Goal: Task Accomplishment & Management: Use online tool/utility

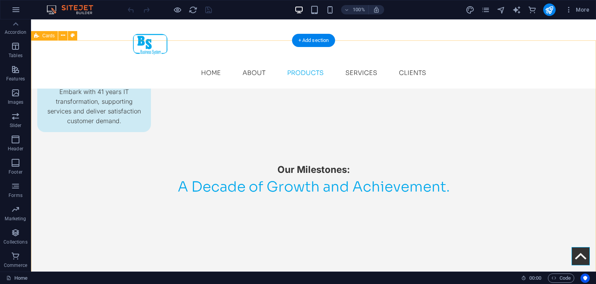
scroll to position [1083, 0]
click at [582, 12] on span "More" at bounding box center [577, 10] width 24 height 8
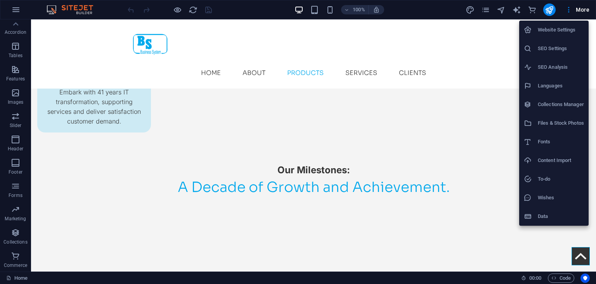
click at [558, 103] on h6 "Collections Manager" at bounding box center [561, 104] width 46 height 9
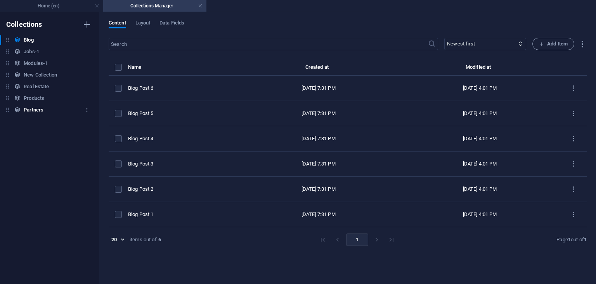
click at [47, 106] on div "Partners Partners" at bounding box center [46, 109] width 92 height 9
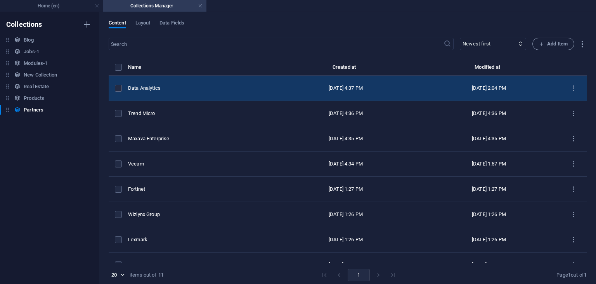
click at [153, 88] on div "Data Analytics" at bounding box center [198, 88] width 140 height 7
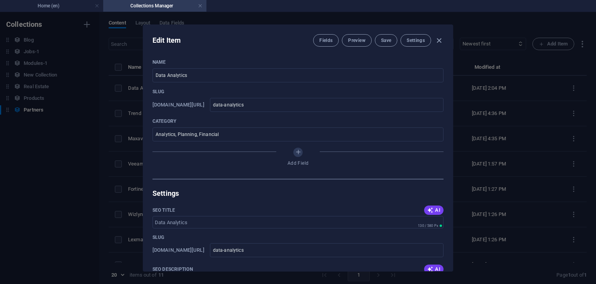
scroll to position [17, 0]
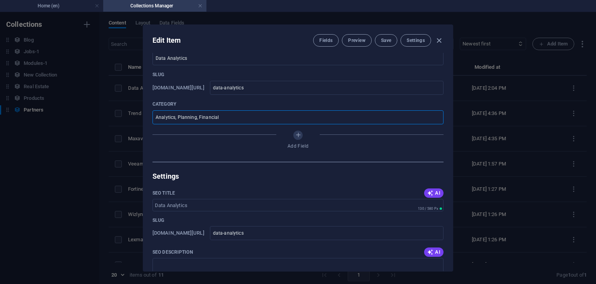
drag, startPoint x: 234, startPoint y: 117, endPoint x: 140, endPoint y: 113, distance: 93.2
click at [152, 113] on input "Analytics, Planning, Financial" at bounding box center [297, 117] width 291 height 14
click at [42, 7] on h4 "Home (en)" at bounding box center [51, 6] width 103 height 9
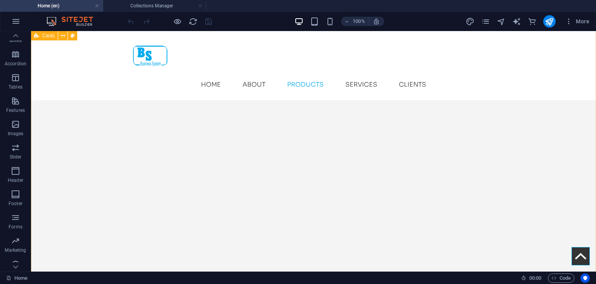
scroll to position [1521, 0]
click at [148, 10] on h4 "Collections Manager" at bounding box center [154, 6] width 103 height 9
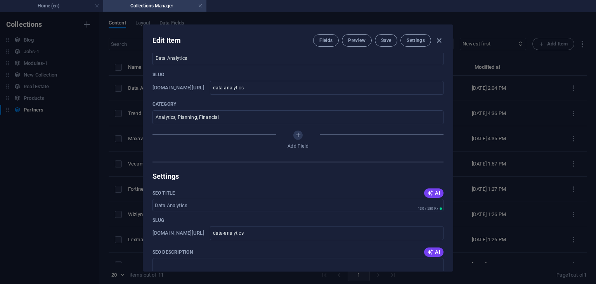
scroll to position [17, 0]
click at [125, 118] on div "Edit Item Fields Preview Save Settings Name Data Analytics ​ Slug [DOMAIN_NAME]…" at bounding box center [298, 148] width 596 height 272
type input "data-analytics"
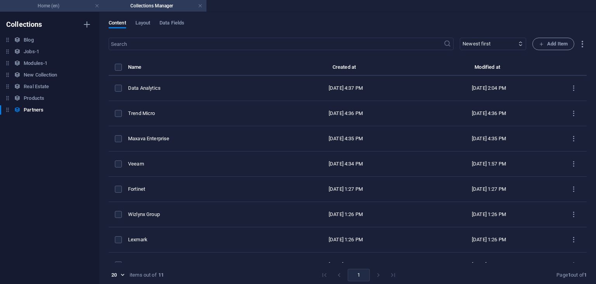
click at [55, 5] on h4 "Home (en)" at bounding box center [51, 6] width 103 height 9
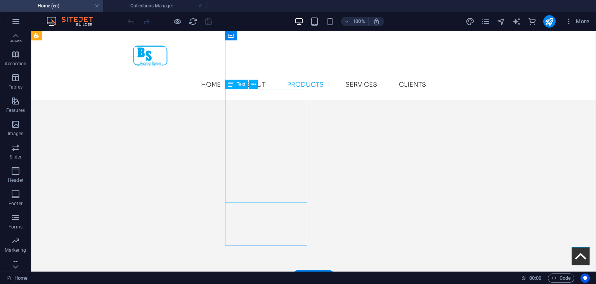
scroll to position [1517, 0]
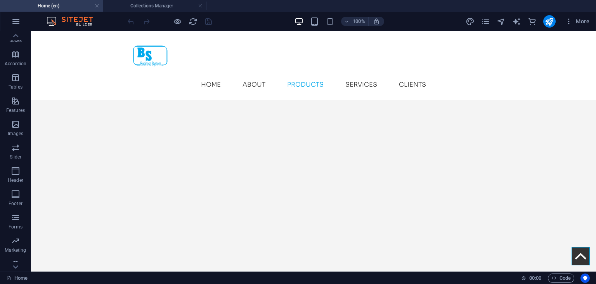
click at [75, 5] on h4 "Home (en)" at bounding box center [51, 6] width 103 height 9
click at [145, 5] on h4 "Collections Manager" at bounding box center [154, 6] width 103 height 9
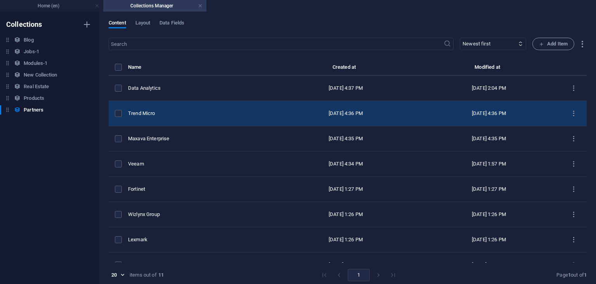
click at [177, 116] on div "Trend Micro" at bounding box center [198, 113] width 140 height 7
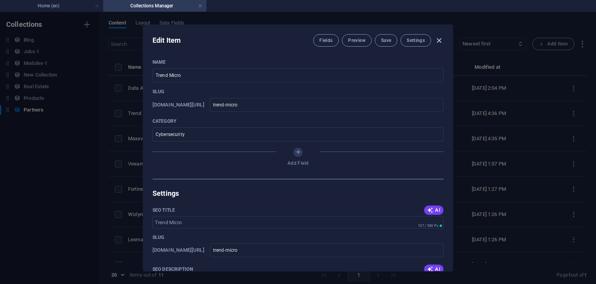
click at [441, 44] on icon "button" at bounding box center [439, 40] width 9 height 9
type input "trend-micro"
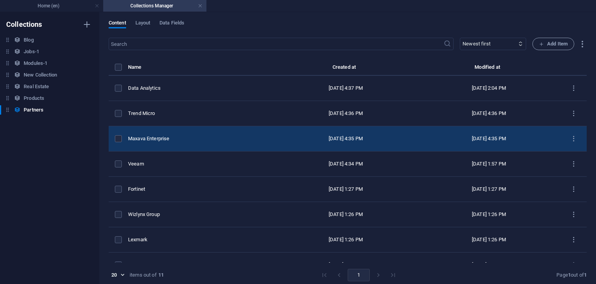
click at [161, 137] on div "Maxava Enterprise" at bounding box center [198, 138] width 140 height 7
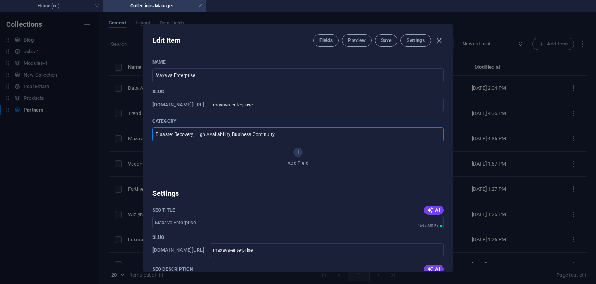
drag, startPoint x: 281, startPoint y: 133, endPoint x: 135, endPoint y: 134, distance: 145.9
click at [152, 134] on input "Disaster Recovery, High Availability, Business Continuity" at bounding box center [297, 134] width 291 height 14
click at [438, 38] on icon "button" at bounding box center [439, 40] width 9 height 9
type input "maxava-enterprise"
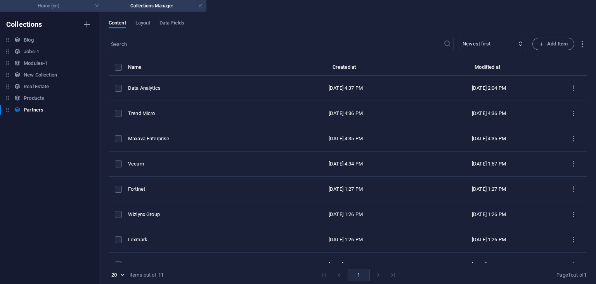
click at [69, 5] on h4 "Home (en)" at bounding box center [51, 6] width 103 height 9
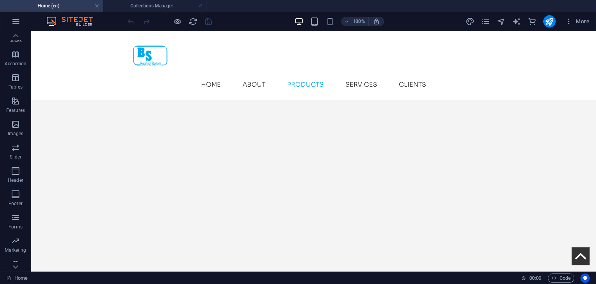
scroll to position [101, 0]
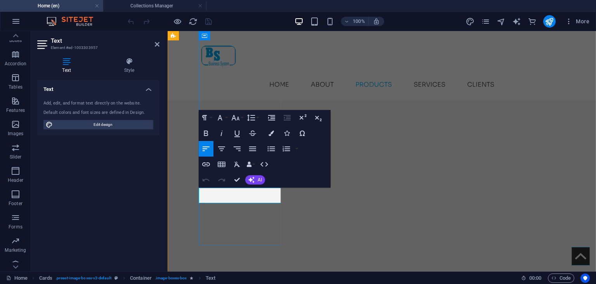
drag, startPoint x: 238, startPoint y: 192, endPoint x: 199, endPoint y: 193, distance: 38.8
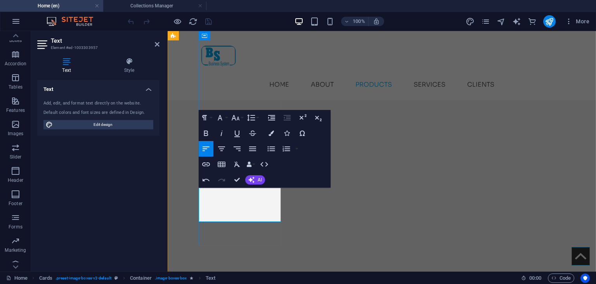
scroll to position [211, 3]
drag, startPoint x: 240, startPoint y: 176, endPoint x: 229, endPoint y: 143, distance: 34.7
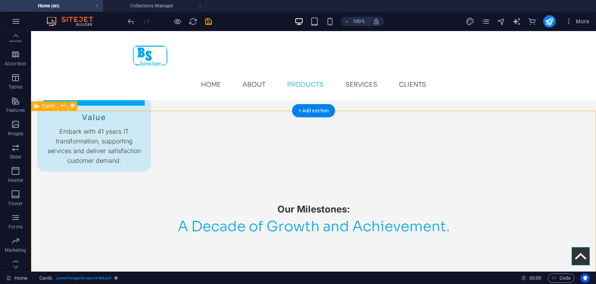
scroll to position [1040, 0]
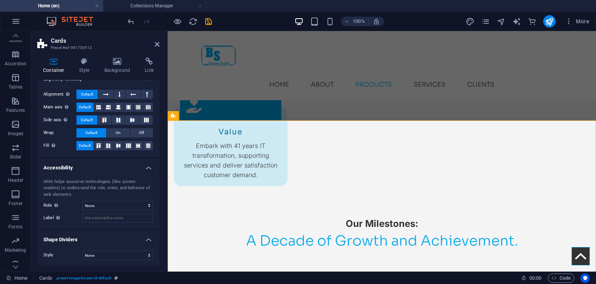
scroll to position [0, 0]
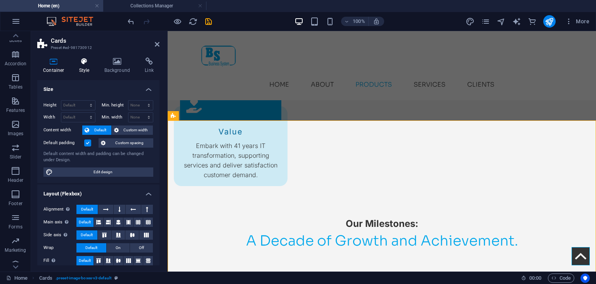
click at [81, 58] on icon at bounding box center [84, 61] width 22 height 8
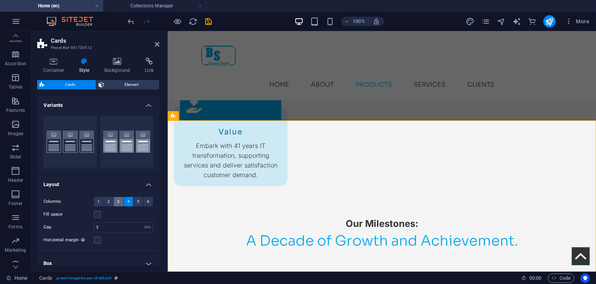
click at [121, 202] on button "3" at bounding box center [119, 201] width 10 height 9
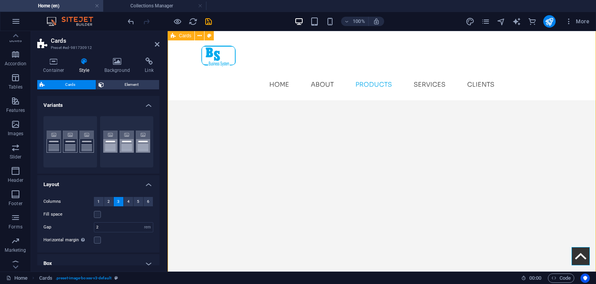
scroll to position [1406, 0]
click at [158, 44] on icon at bounding box center [157, 44] width 5 height 6
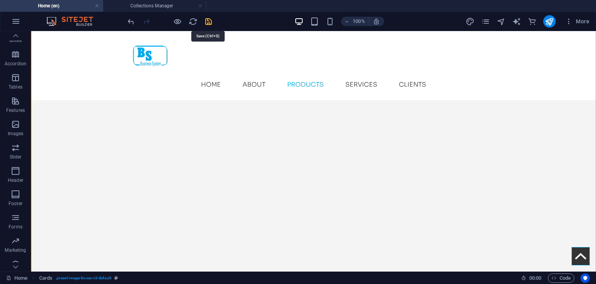
click at [209, 21] on icon "save" at bounding box center [208, 21] width 9 height 9
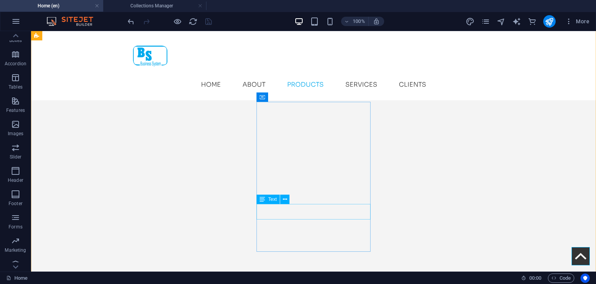
scroll to position [1392, 0]
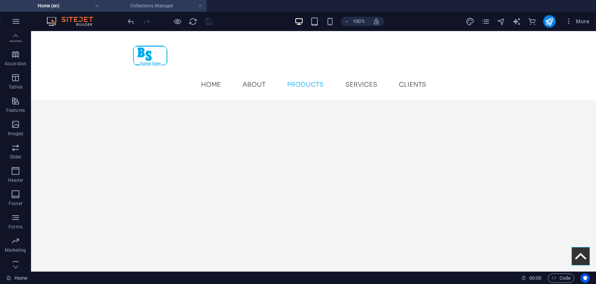
click at [147, 7] on h4 "Collections Manager" at bounding box center [154, 6] width 103 height 9
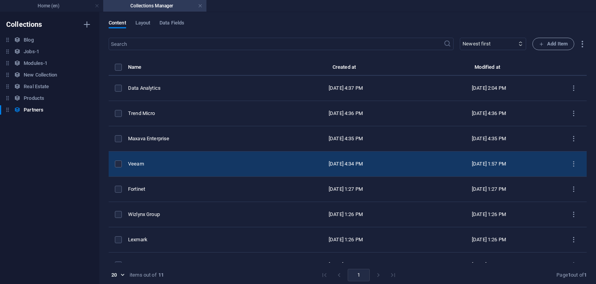
click at [164, 168] on td "Veeam" at bounding box center [201, 163] width 146 height 25
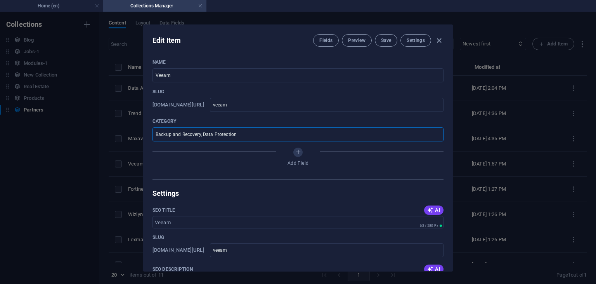
drag, startPoint x: 240, startPoint y: 135, endPoint x: 145, endPoint y: 132, distance: 94.7
click at [152, 132] on input "Backup and Recovery, Data Protection" at bounding box center [297, 134] width 291 height 14
click at [440, 43] on icon "button" at bounding box center [439, 40] width 9 height 9
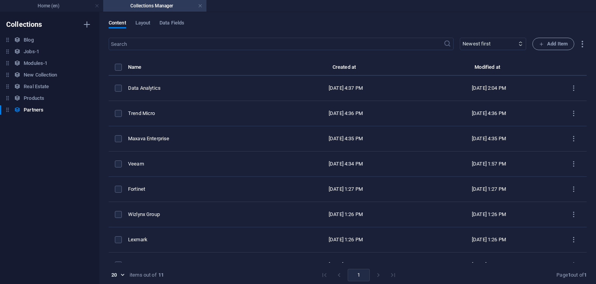
type input "veeam"
click at [59, 13] on div "Collections Blog Blog Jobs-1 Jobs-1 Modules-1 Modules-1 New Collection New Coll…" at bounding box center [49, 148] width 99 height 272
click at [59, 7] on h4 "Home (en)" at bounding box center [51, 6] width 103 height 9
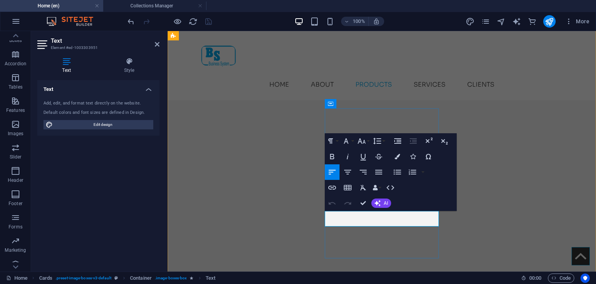
drag, startPoint x: 367, startPoint y: 213, endPoint x: 325, endPoint y: 217, distance: 42.2
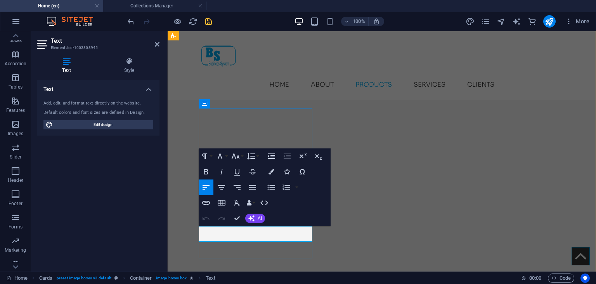
drag, startPoint x: 238, startPoint y: 230, endPoint x: 193, endPoint y: 229, distance: 45.4
click at [147, 9] on h4 "Collections Manager" at bounding box center [154, 6] width 103 height 9
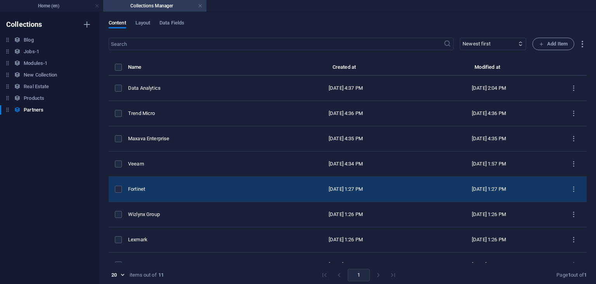
click at [159, 187] on div "Fortinet" at bounding box center [198, 188] width 140 height 7
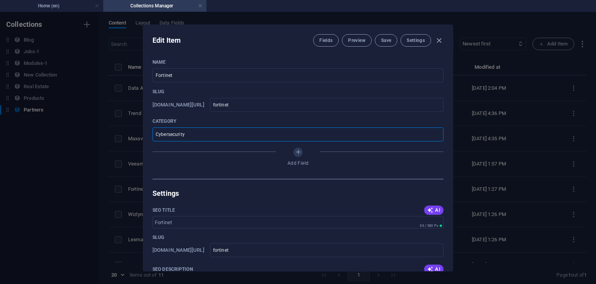
drag, startPoint x: 195, startPoint y: 133, endPoint x: 148, endPoint y: 138, distance: 46.8
click at [152, 138] on input "Cybersecurity" at bounding box center [297, 134] width 291 height 14
click at [444, 40] on div "Edit Item Fields Preview Save Settings" at bounding box center [298, 39] width 310 height 28
click at [442, 40] on icon "button" at bounding box center [439, 40] width 9 height 9
type input "fortinet"
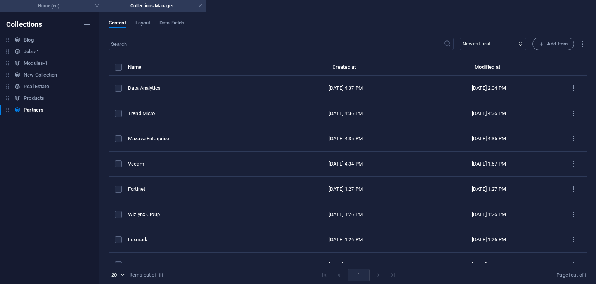
click at [63, 2] on h4 "Home (en)" at bounding box center [51, 6] width 103 height 9
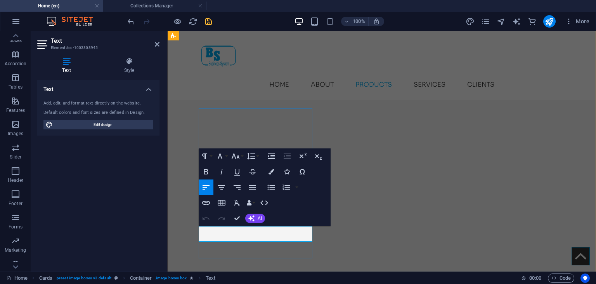
click at [224, 226] on div "Text" at bounding box center [218, 221] width 38 height 10
drag, startPoint x: 224, startPoint y: 230, endPoint x: 204, endPoint y: 229, distance: 20.6
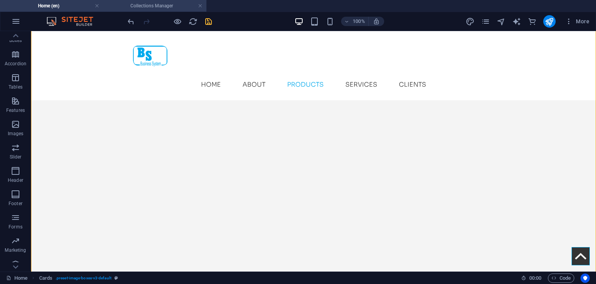
click at [148, 9] on h4 "Collections Manager" at bounding box center [154, 6] width 103 height 9
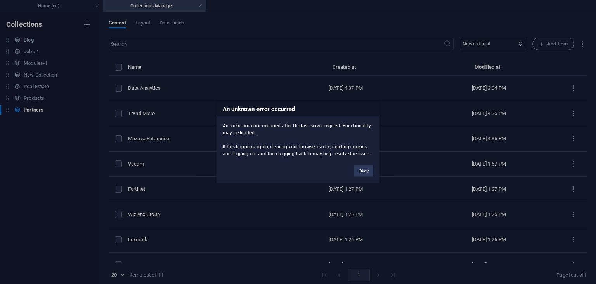
click at [172, 224] on div "An unknown error occurred An unknown error occurred after the last server reque…" at bounding box center [298, 142] width 596 height 284
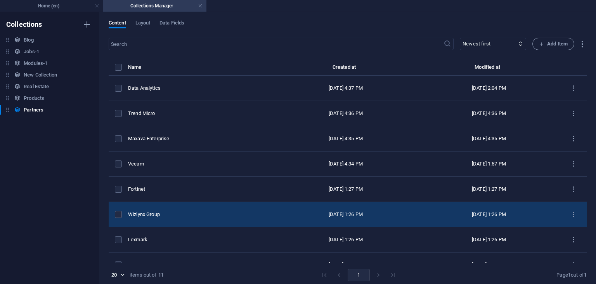
click at [177, 211] on div "Wizlynx Group" at bounding box center [198, 214] width 140 height 7
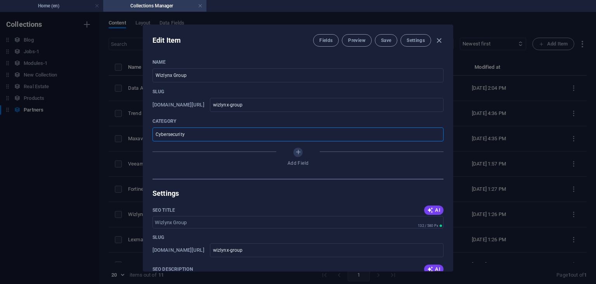
drag, startPoint x: 187, startPoint y: 137, endPoint x: 137, endPoint y: 137, distance: 50.0
click at [152, 137] on input "Cybersecurity" at bounding box center [297, 134] width 291 height 14
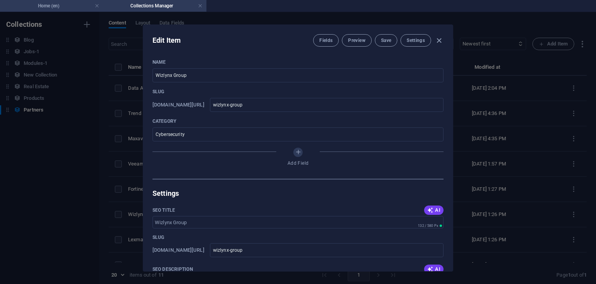
click at [58, 3] on h4 "Home (en)" at bounding box center [51, 6] width 103 height 9
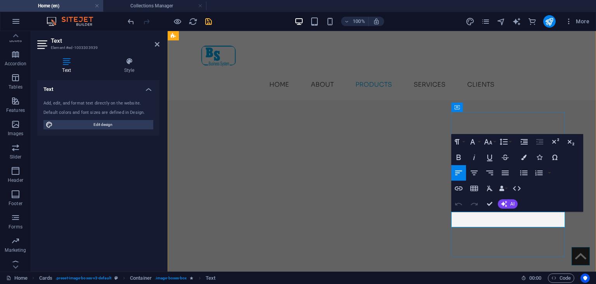
drag, startPoint x: 476, startPoint y: 216, endPoint x: 451, endPoint y: 215, distance: 24.9
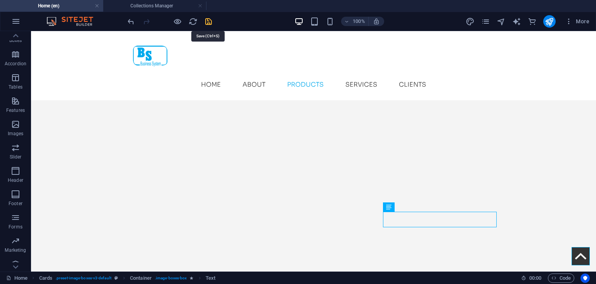
click at [207, 21] on icon "save" at bounding box center [208, 21] width 9 height 9
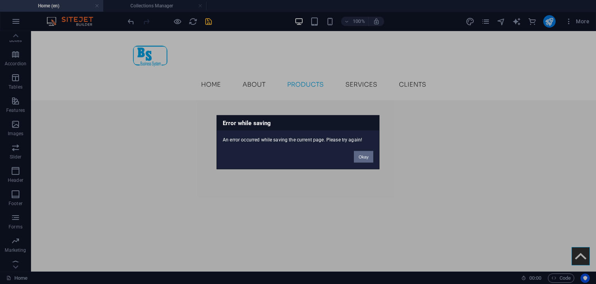
click at [365, 158] on button "Okay" at bounding box center [363, 157] width 19 height 12
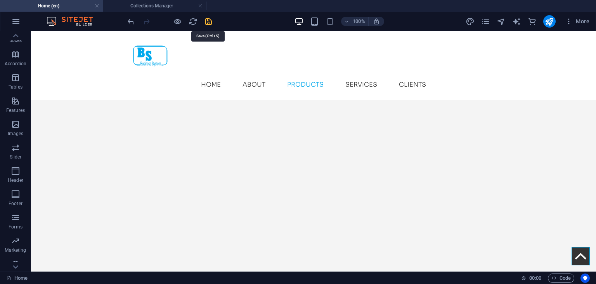
click at [206, 21] on icon "save" at bounding box center [208, 21] width 9 height 9
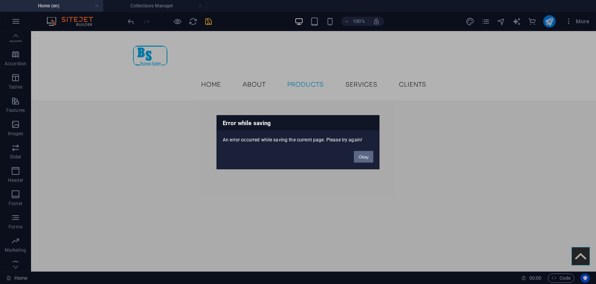
click at [365, 156] on button "Okay" at bounding box center [363, 157] width 19 height 12
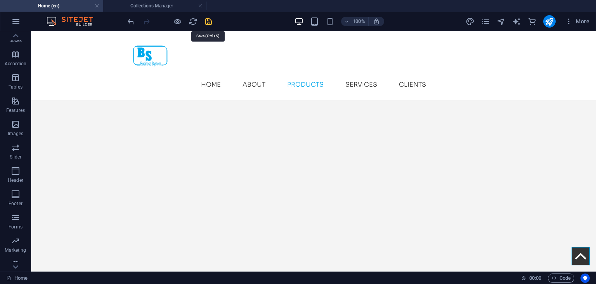
click at [208, 18] on icon "save" at bounding box center [208, 21] width 9 height 9
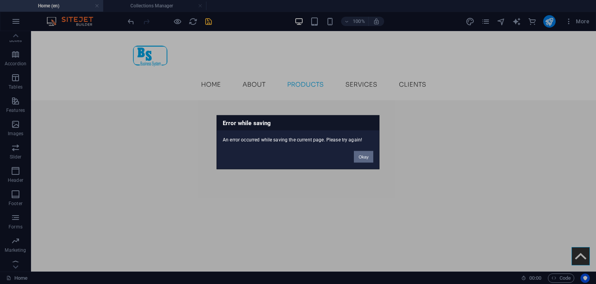
click at [363, 156] on button "Okay" at bounding box center [363, 157] width 19 height 12
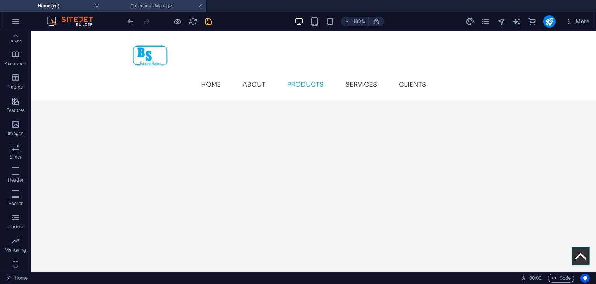
click at [159, 8] on h4 "Collections Manager" at bounding box center [154, 6] width 103 height 9
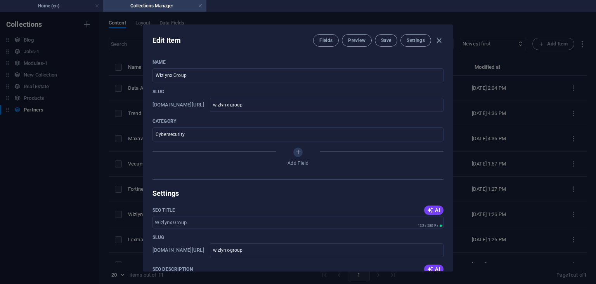
click at [91, 118] on div "Edit Item Fields Preview Save Settings Name Wizlynx Group ​ Slug [DOMAIN_NAME][…" at bounding box center [298, 148] width 596 height 272
type input "wizlynx-group"
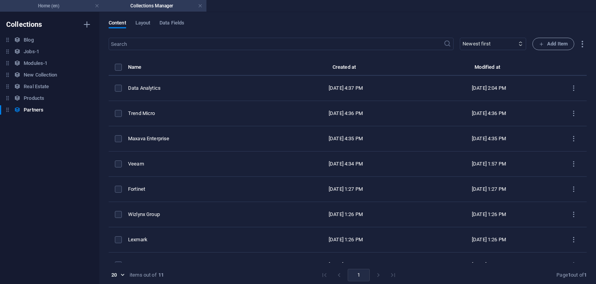
click at [73, 8] on h4 "Home (en)" at bounding box center [51, 6] width 103 height 9
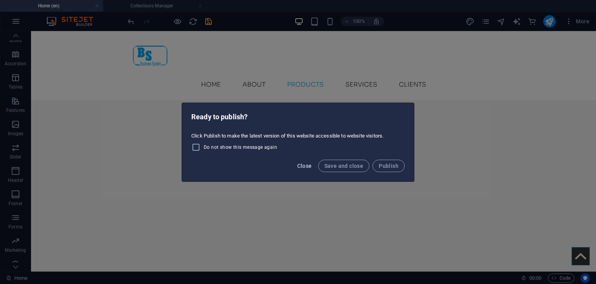
click at [306, 167] on span "Close" at bounding box center [304, 166] width 15 height 6
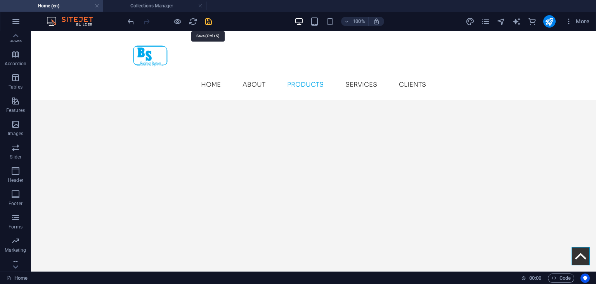
click at [206, 22] on icon "save" at bounding box center [208, 21] width 9 height 9
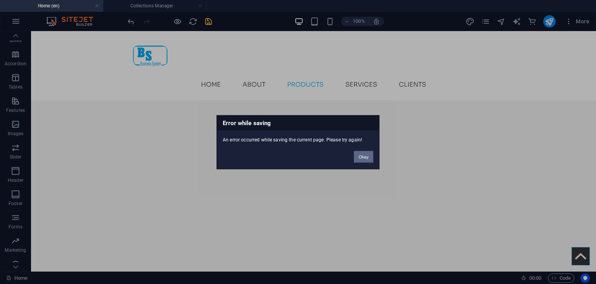
click at [360, 156] on button "Okay" at bounding box center [363, 157] width 19 height 12
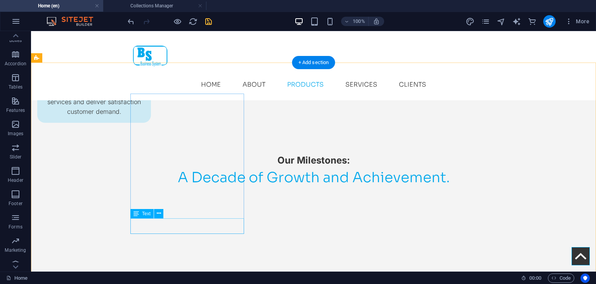
scroll to position [1103, 0]
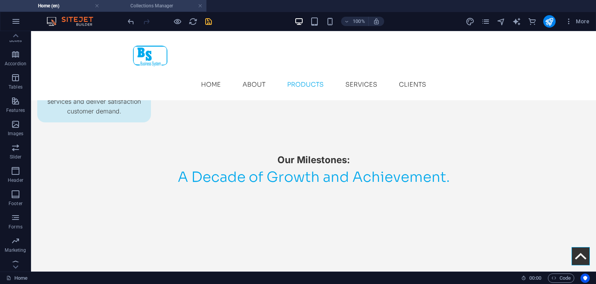
click at [162, 3] on h4 "Collections Manager" at bounding box center [154, 6] width 103 height 9
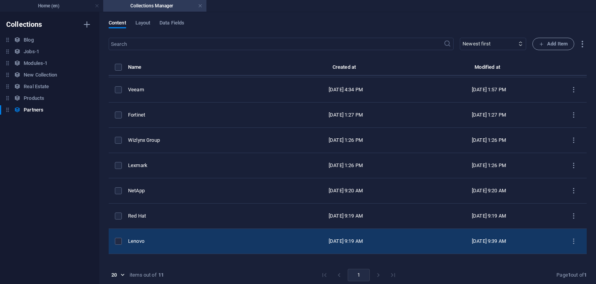
scroll to position [90, 0]
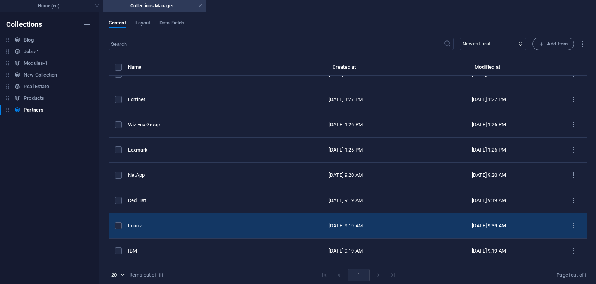
click at [158, 224] on div "Lenovo" at bounding box center [198, 225] width 140 height 7
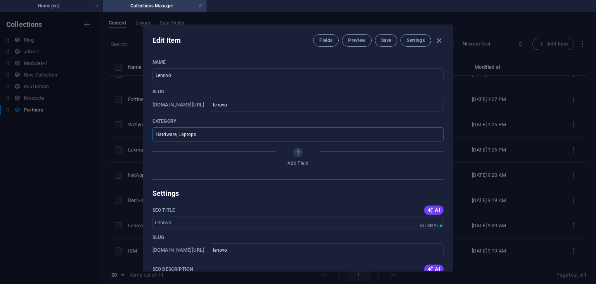
drag, startPoint x: 196, startPoint y: 135, endPoint x: 135, endPoint y: 138, distance: 61.4
click at [152, 138] on input "Hardware, Laptops" at bounding box center [297, 134] width 291 height 14
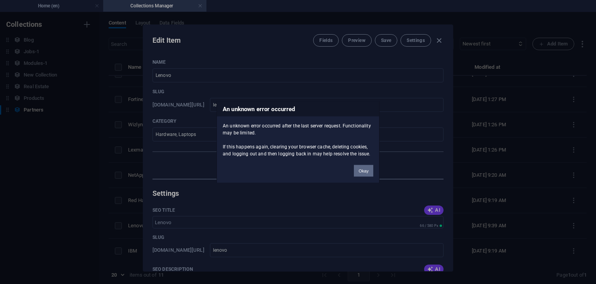
click at [366, 169] on button "Okay" at bounding box center [363, 170] width 19 height 12
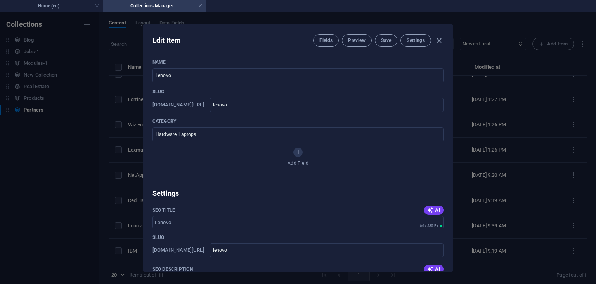
click at [532, 198] on div "Edit Item Fields Preview Save Settings Name Lenovo ​ Slug [DOMAIN_NAME][URL] le…" at bounding box center [298, 148] width 596 height 272
type input "lenovo"
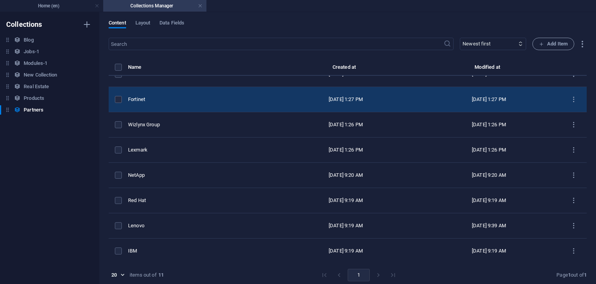
scroll to position [3, 0]
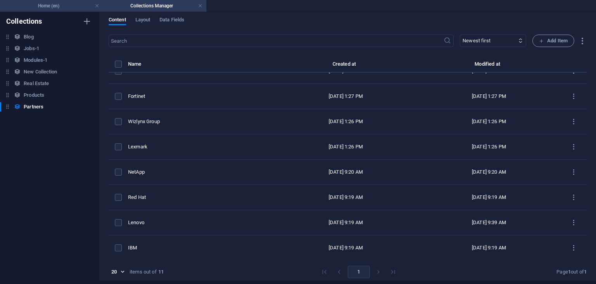
click at [68, 5] on h4 "Home (en)" at bounding box center [51, 6] width 103 height 9
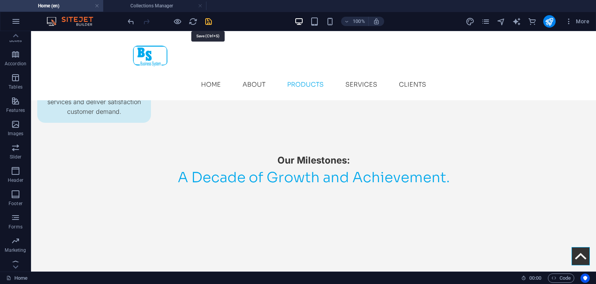
click at [206, 24] on icon "save" at bounding box center [208, 21] width 9 height 9
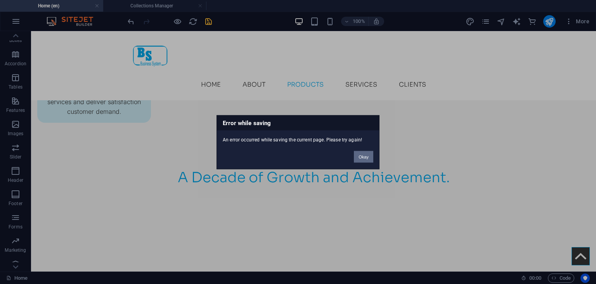
click at [361, 157] on button "Okay" at bounding box center [363, 157] width 19 height 12
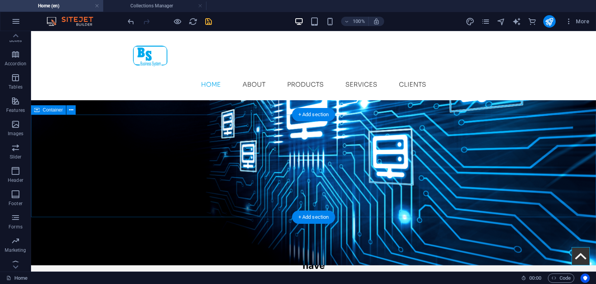
scroll to position [0, 0]
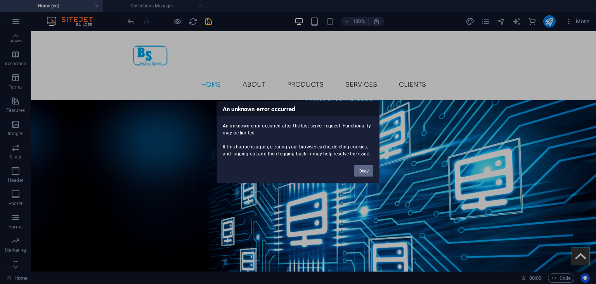
click at [366, 170] on button "Okay" at bounding box center [363, 170] width 19 height 12
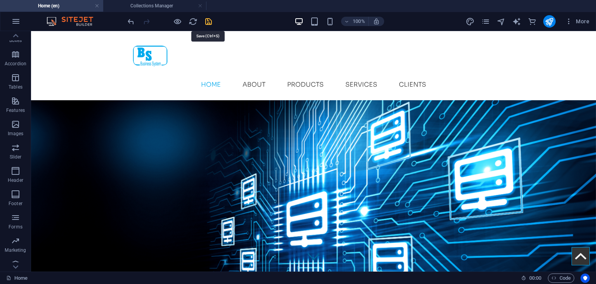
click at [210, 22] on icon "save" at bounding box center [208, 21] width 9 height 9
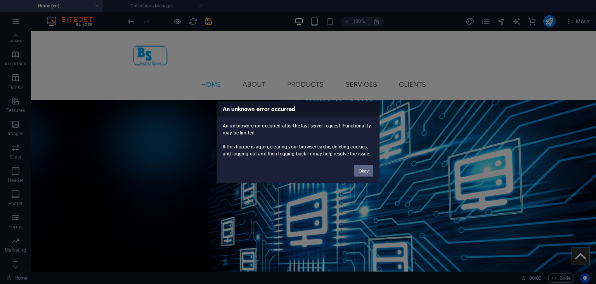
click at [366, 170] on button "Okay" at bounding box center [363, 170] width 19 height 12
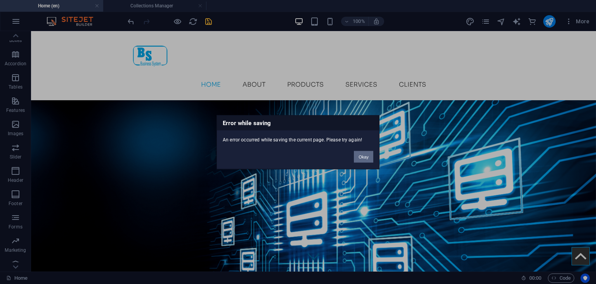
click at [367, 159] on button "Okay" at bounding box center [363, 157] width 19 height 12
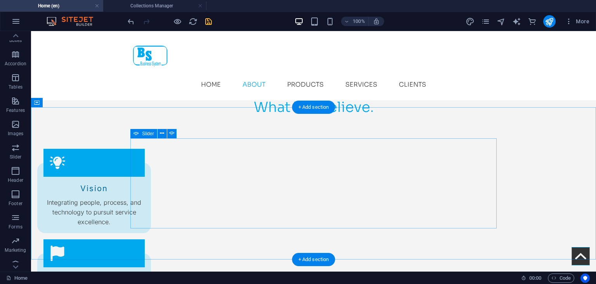
scroll to position [802, 0]
